Goal: Communication & Community: Ask a question

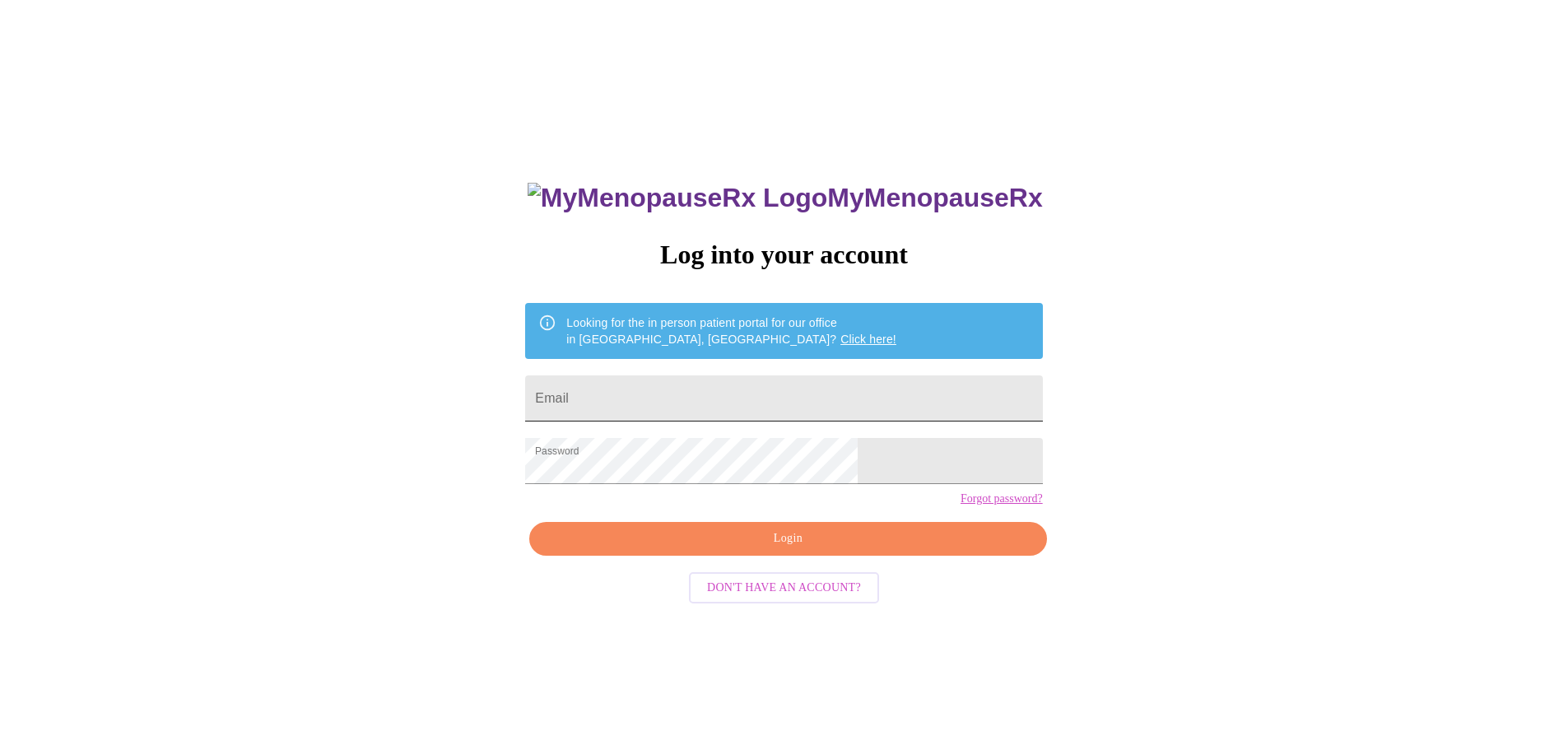
click at [754, 405] on input "Email" at bounding box center [784, 399] width 517 height 46
type input "lanitasneencotton@gmail.com"
click at [778, 550] on span "Login" at bounding box center [788, 539] width 479 height 20
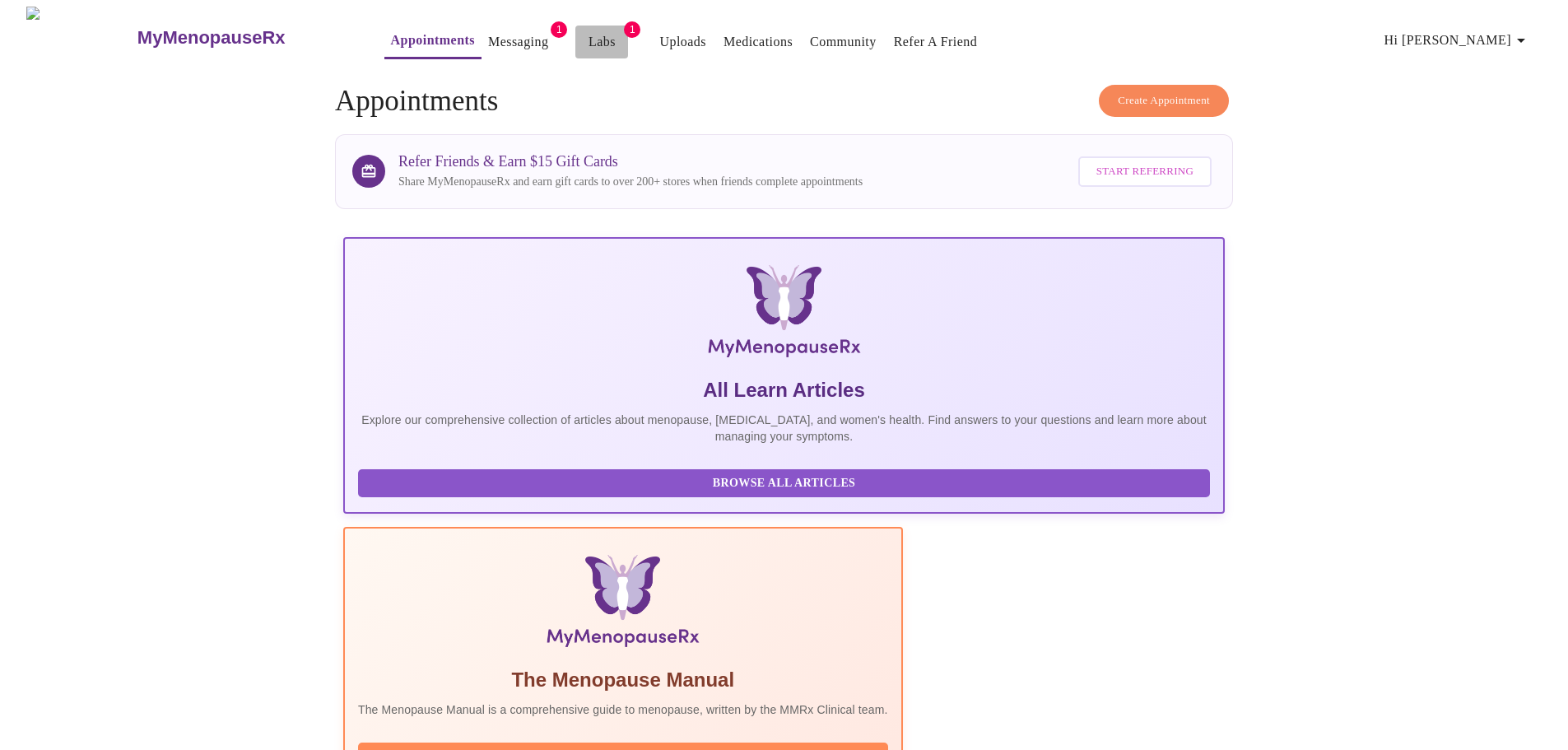
click at [589, 33] on link "Labs" at bounding box center [602, 42] width 27 height 23
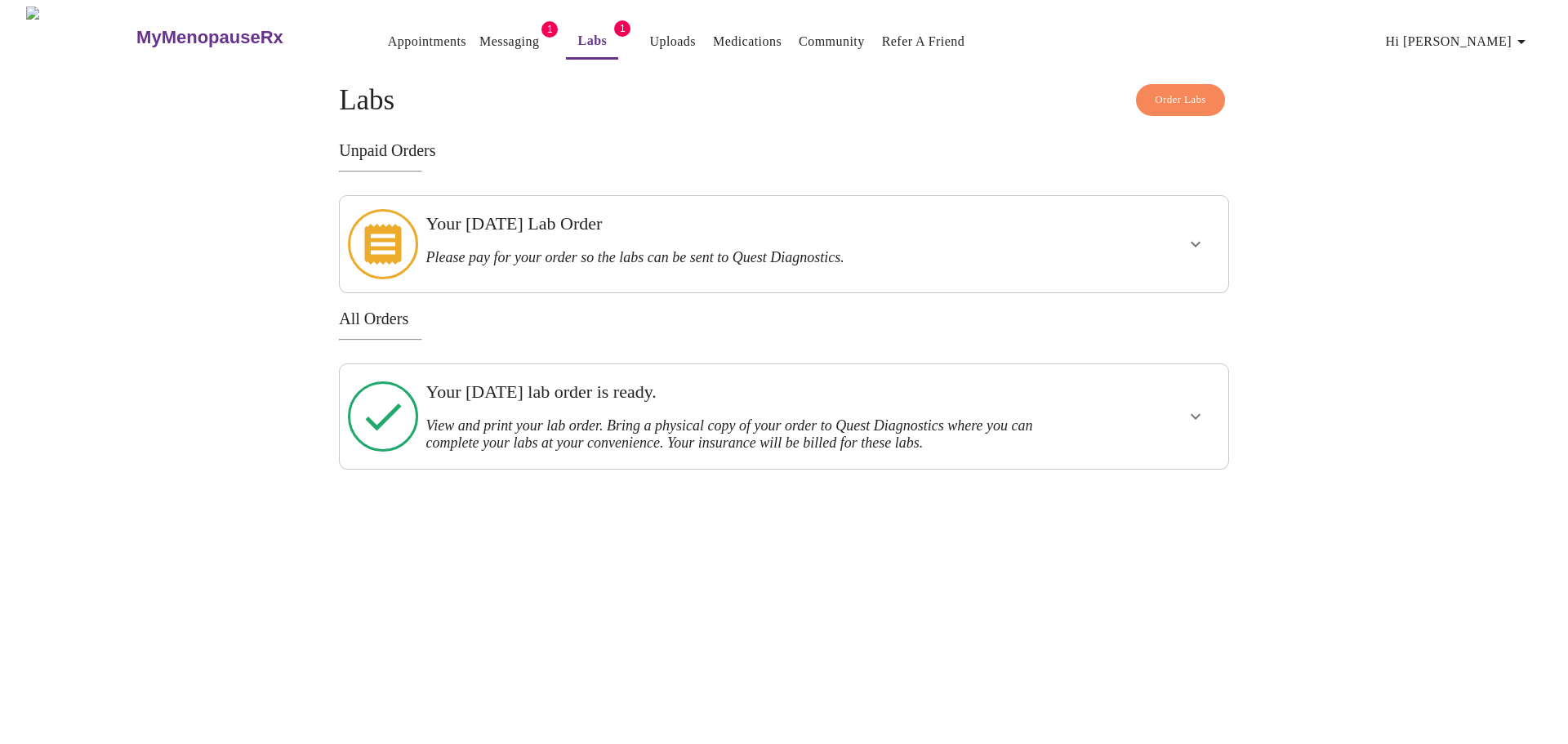
click at [1074, 407] on div "Your Tuesday, October 14th lab order is ready. View and print your lab order. B…" at bounding box center [747, 417] width 657 height 92
click at [1186, 407] on icon "show more" at bounding box center [1195, 416] width 19 height 19
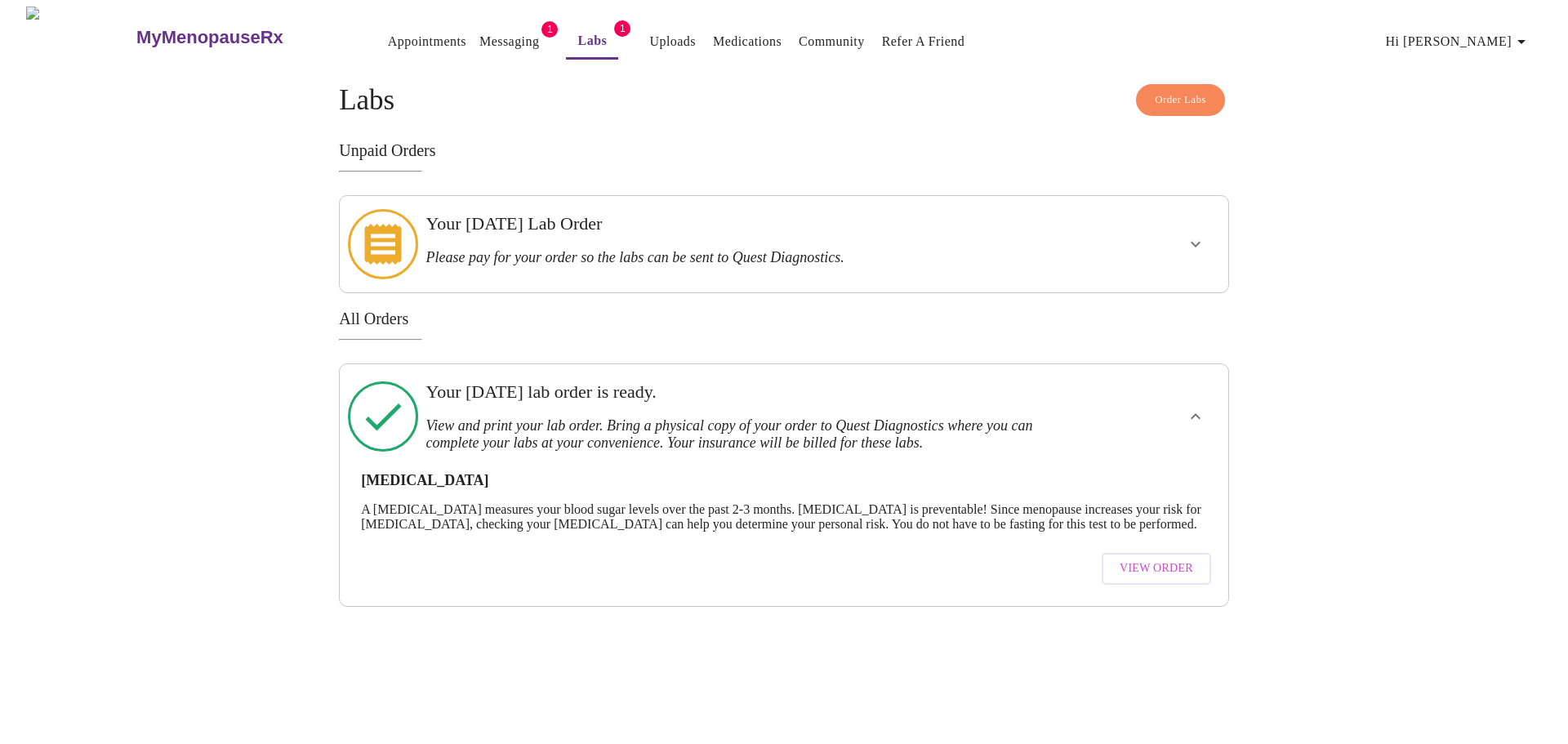
click at [1147, 559] on span "View Order" at bounding box center [1156, 569] width 73 height 20
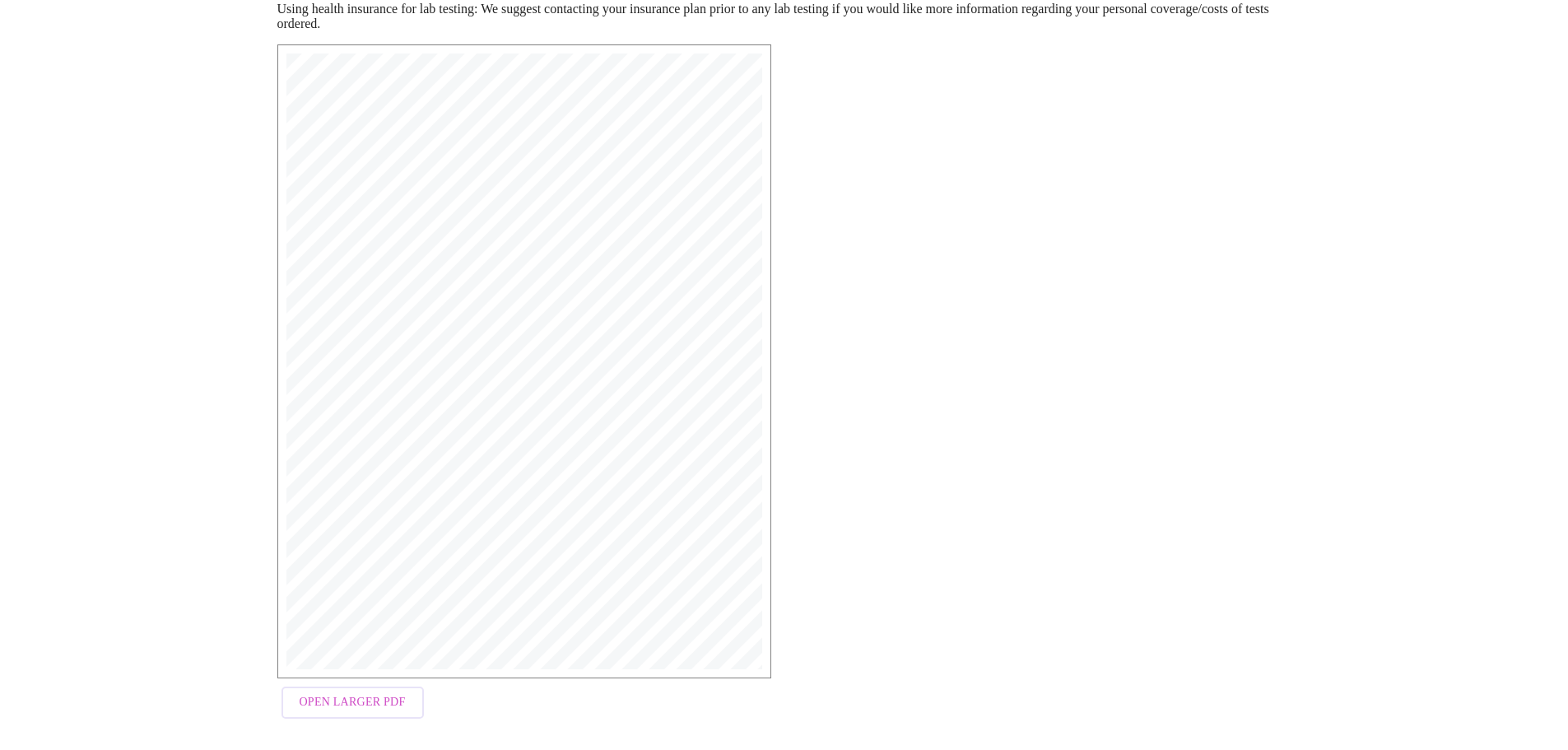
scroll to position [263, 0]
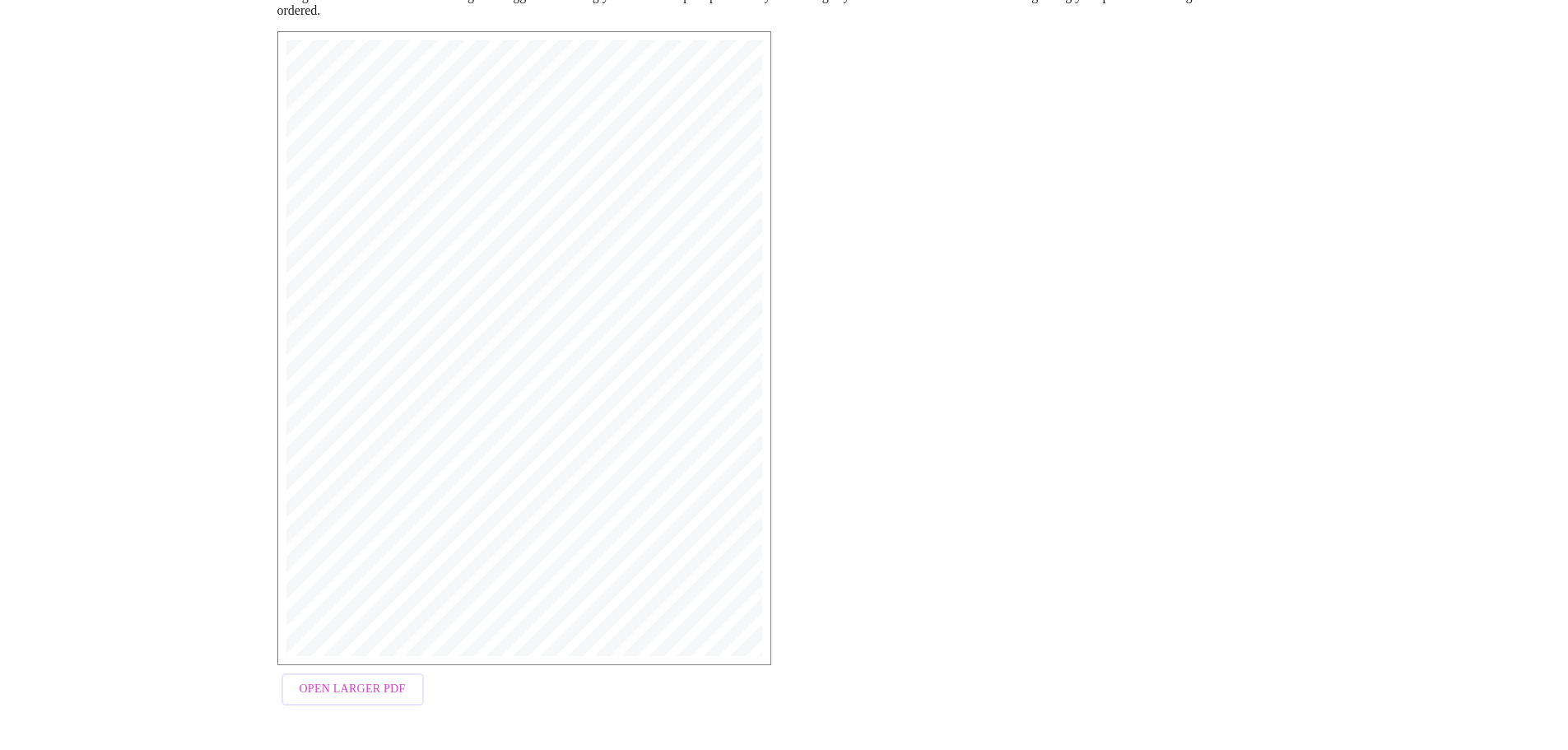
click at [379, 694] on span "Open Larger PDF" at bounding box center [352, 690] width 106 height 20
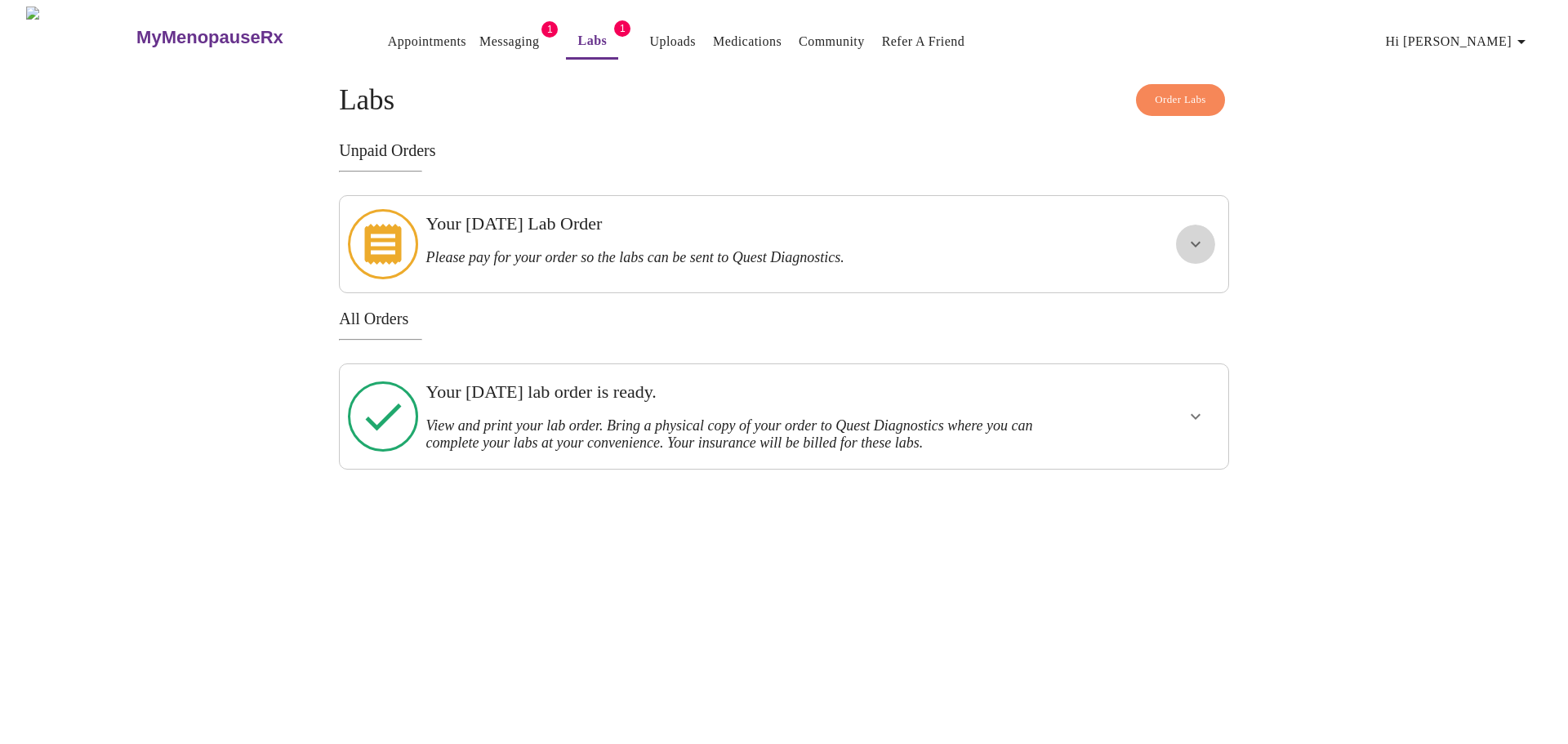
click at [1190, 236] on icon "show more" at bounding box center [1195, 244] width 19 height 19
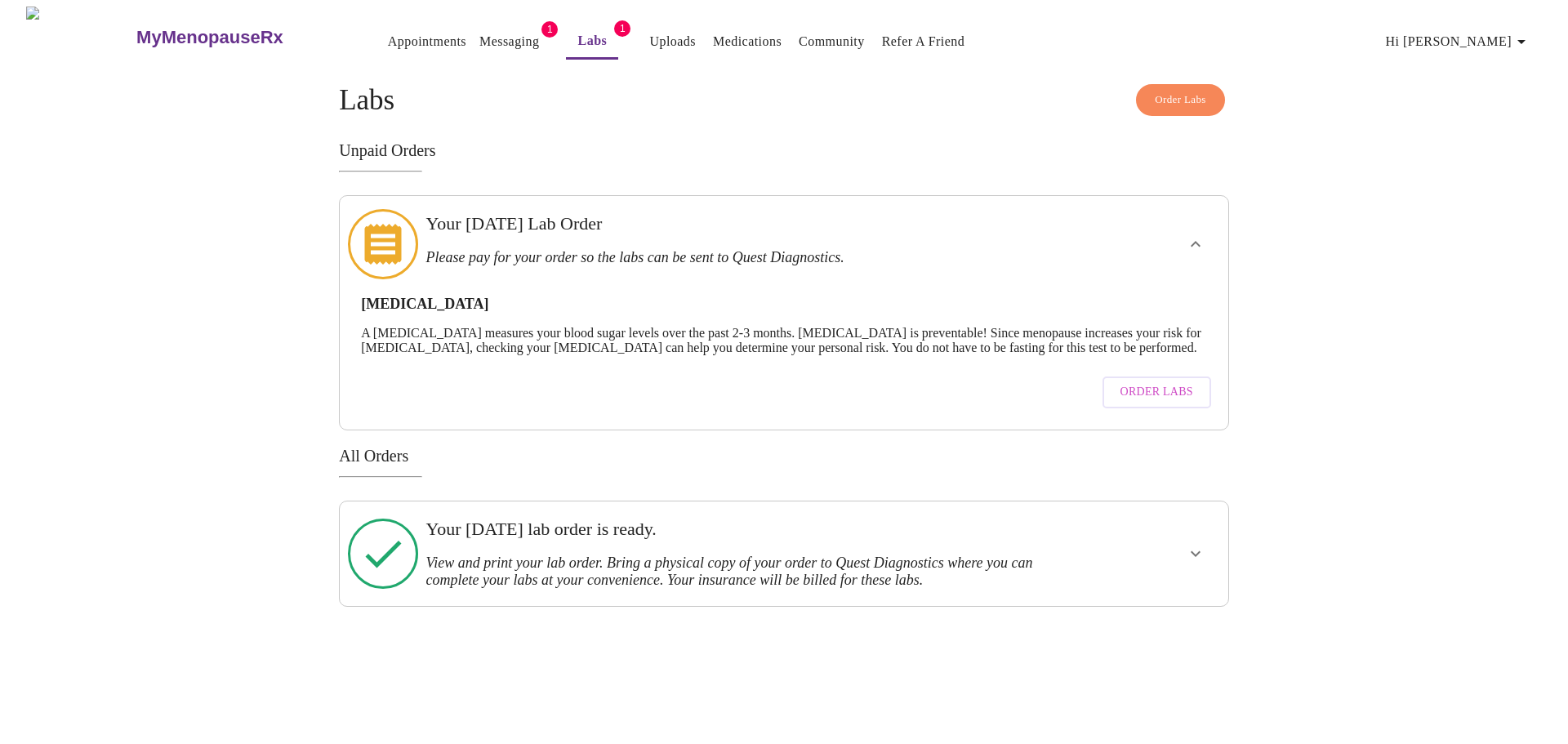
click at [1128, 388] on span "Order Labs" at bounding box center [1157, 392] width 72 height 20
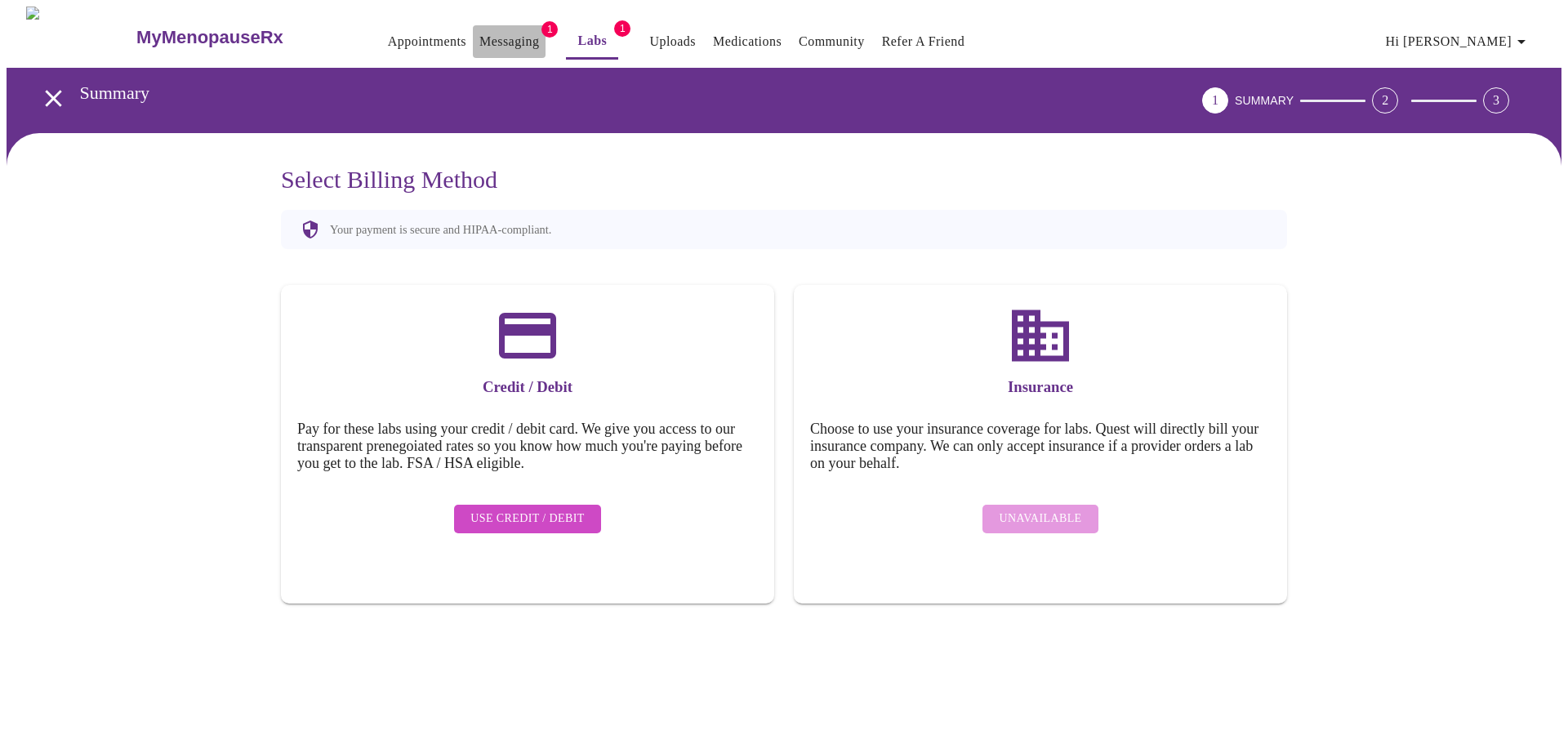
click at [480, 30] on link "Messaging" at bounding box center [509, 41] width 60 height 23
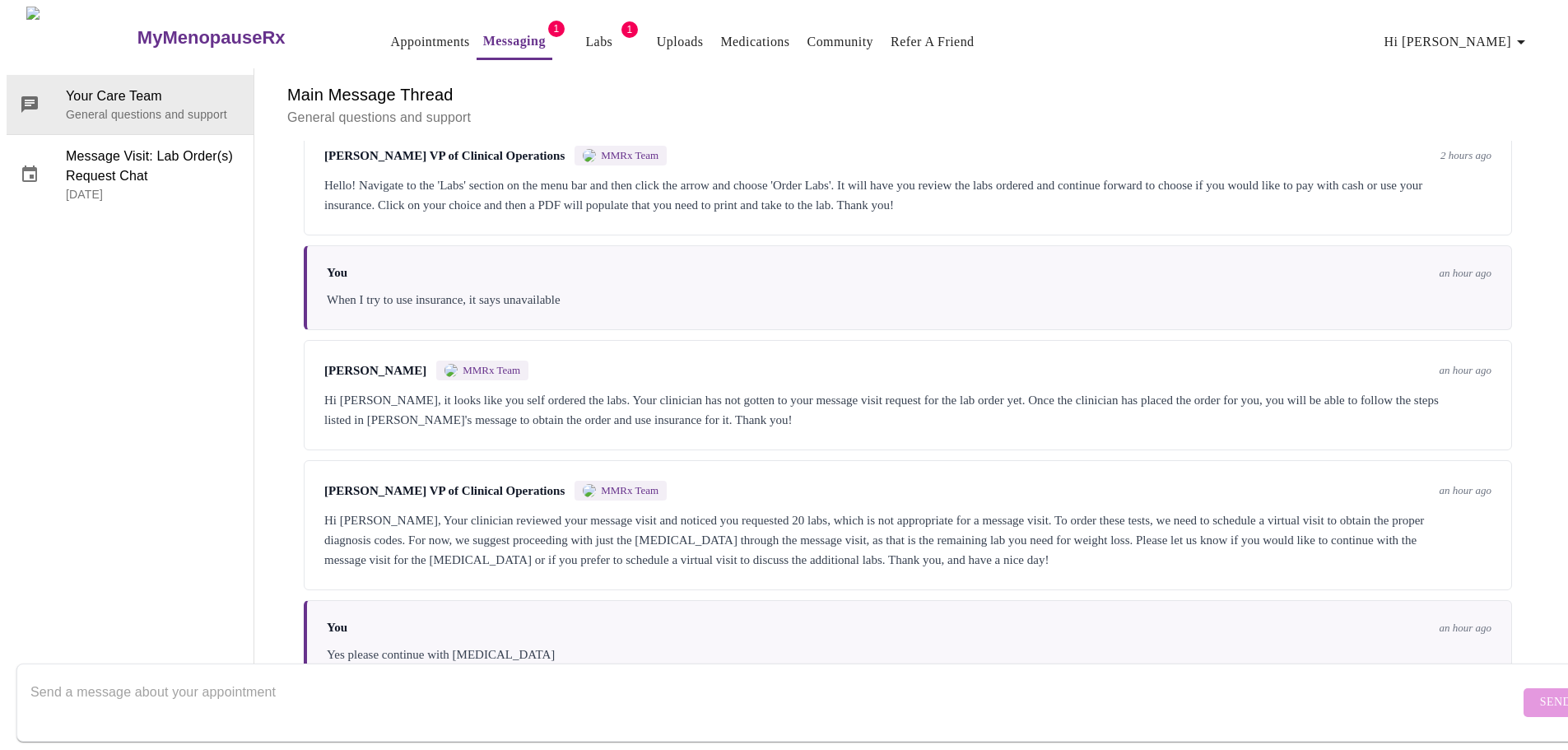
scroll to position [4732, 0]
click at [443, 676] on textarea "Send a message about your appointment" at bounding box center [775, 702] width 1489 height 53
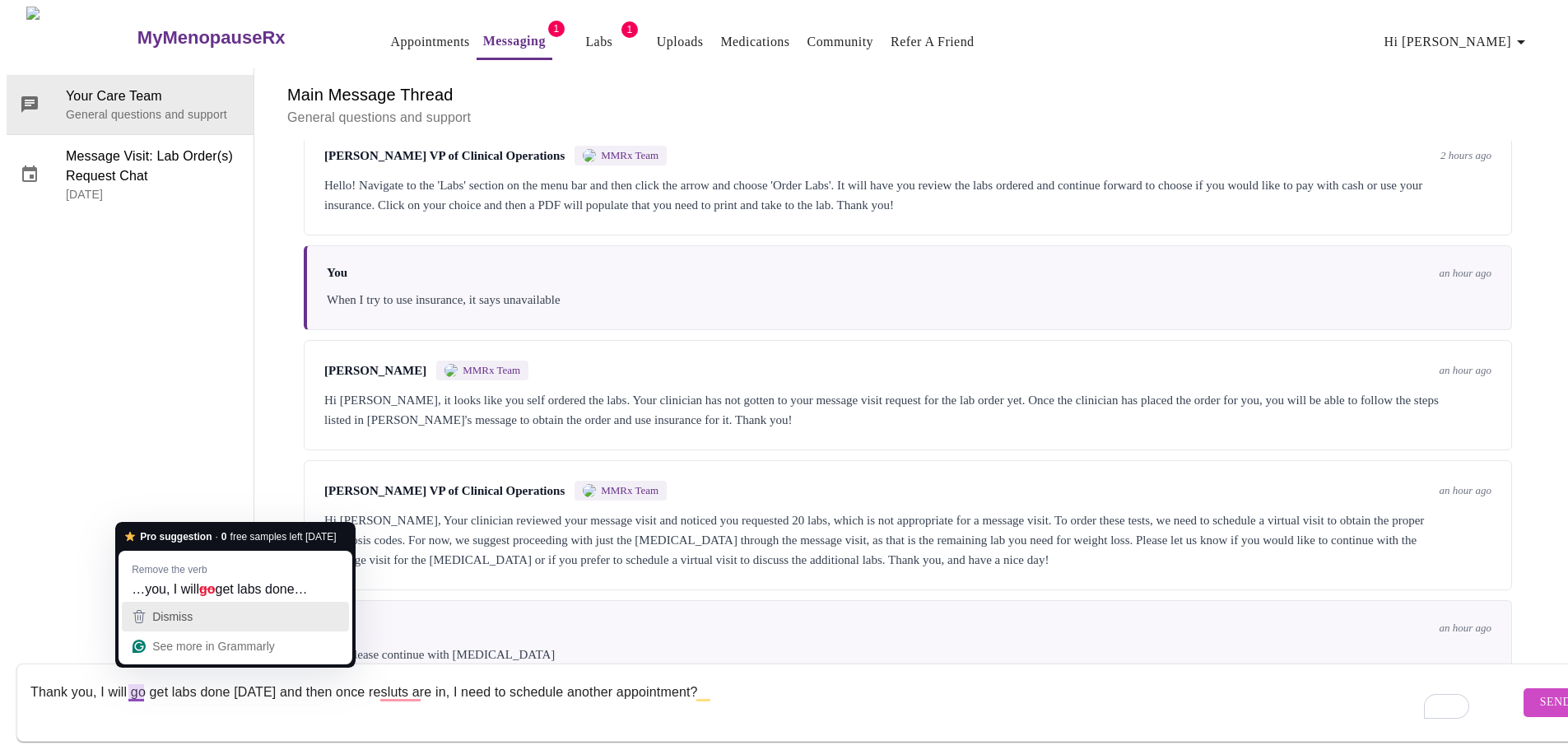
click at [173, 604] on button "Dismiss" at bounding box center [236, 617] width 227 height 30
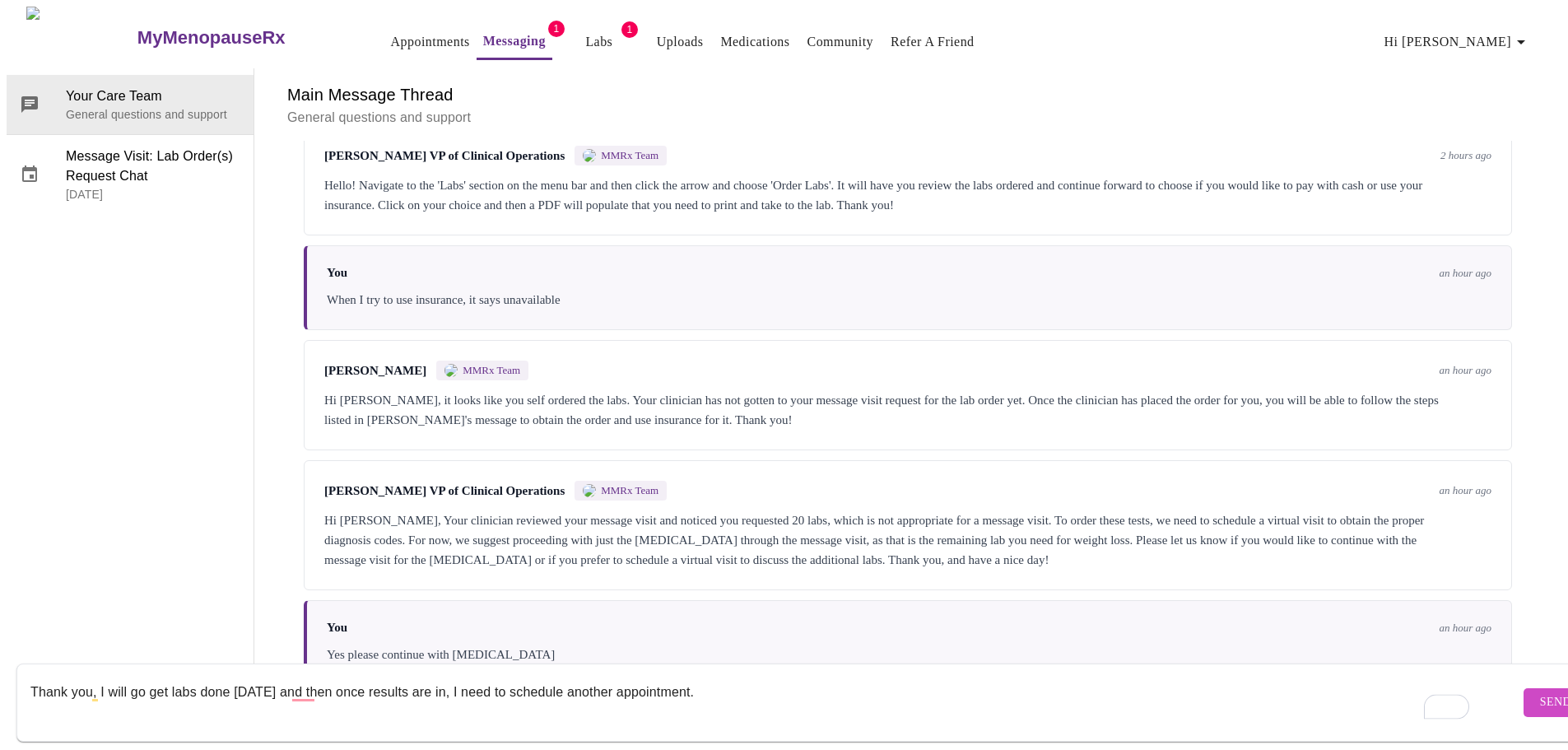
click at [745, 676] on textarea "Thank you, I will go get labs done tomorrow and then once results are in, I nee…" at bounding box center [775, 702] width 1489 height 53
type textarea "Thank you, I will go get labs done tomorrow and then once results are in, I nee…"
click at [1540, 692] on span "Send" at bounding box center [1555, 702] width 31 height 20
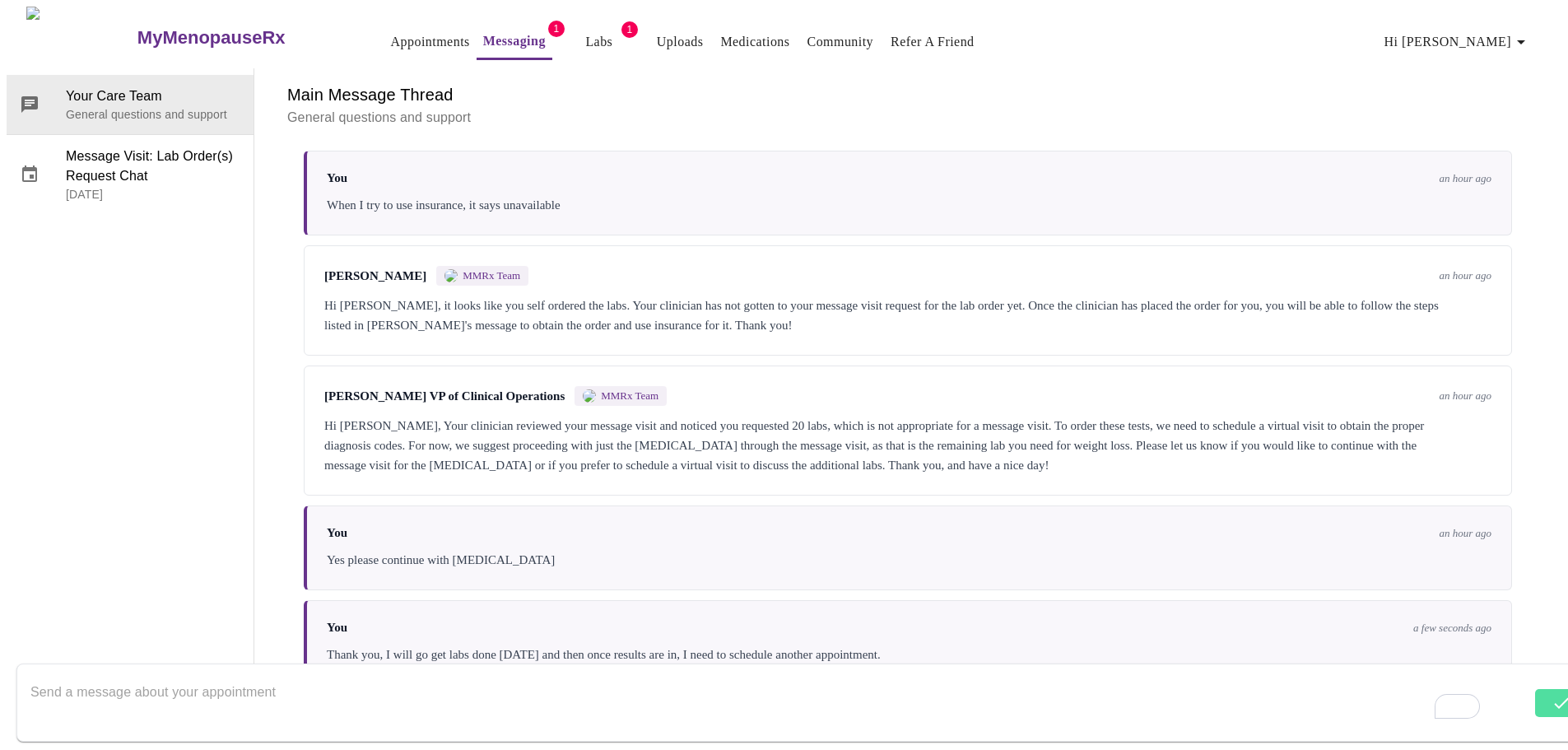
scroll to position [4830, 0]
